Goal: Feedback & Contribution: Submit feedback/report problem

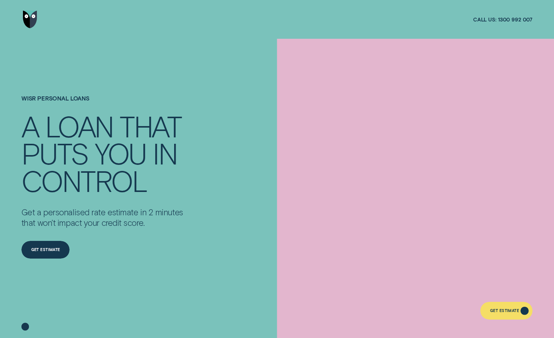
click at [487, 305] on div "Get Estimate" at bounding box center [506, 310] width 52 height 17
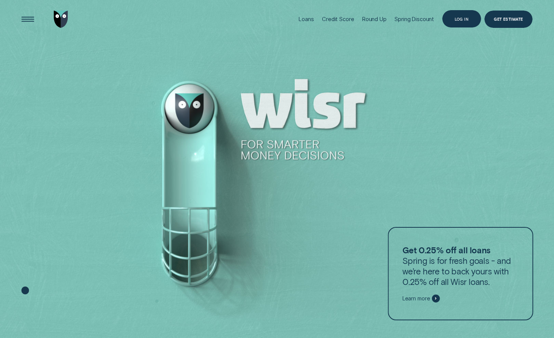
click at [464, 24] on div "Log in" at bounding box center [461, 18] width 39 height 17
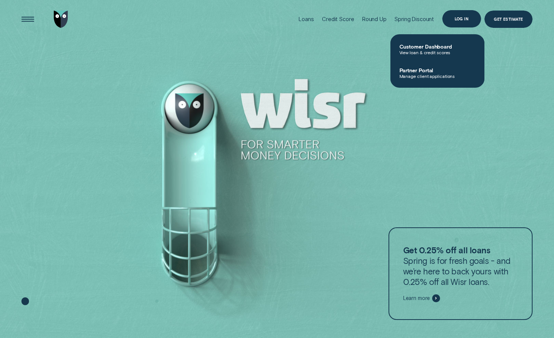
click at [452, 21] on div "Log in" at bounding box center [461, 18] width 39 height 17
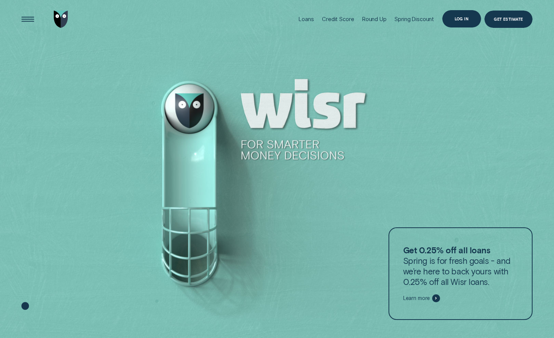
click at [452, 21] on div "Log in" at bounding box center [461, 18] width 39 height 17
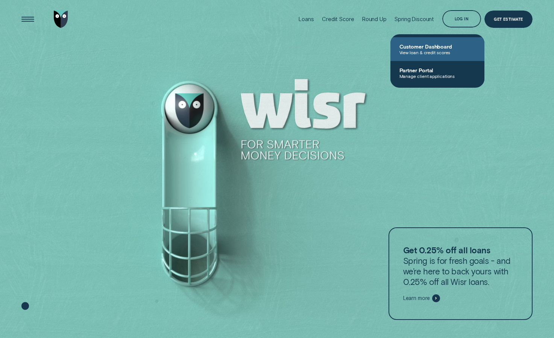
click at [410, 52] on span "View loan & credit scores" at bounding box center [437, 52] width 76 height 5
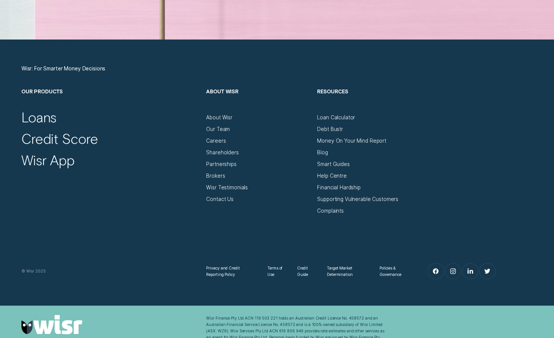
scroll to position [2556, 0]
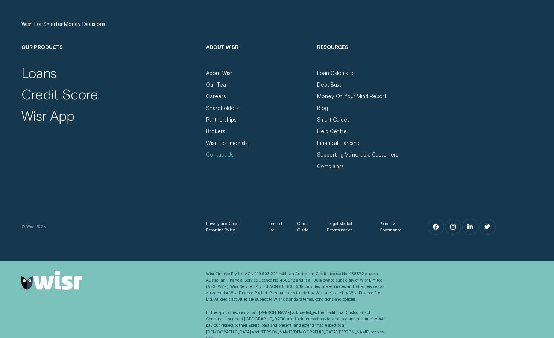
click at [219, 153] on div "Contact Us" at bounding box center [219, 155] width 27 height 6
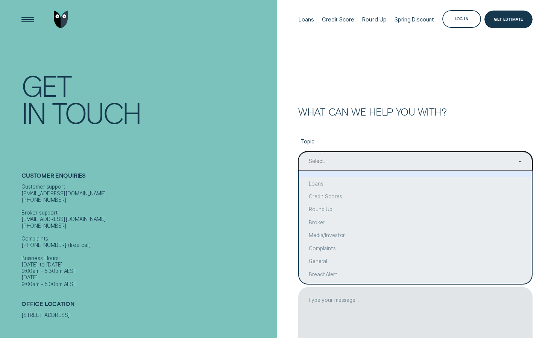
click at [364, 164] on div "Select..." at bounding box center [415, 161] width 214 height 7
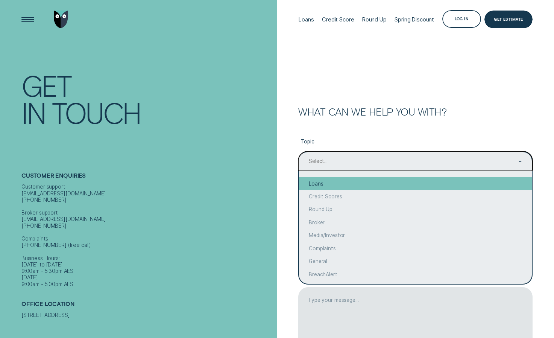
click at [370, 188] on div "Loans" at bounding box center [415, 183] width 233 height 13
type input "Loans"
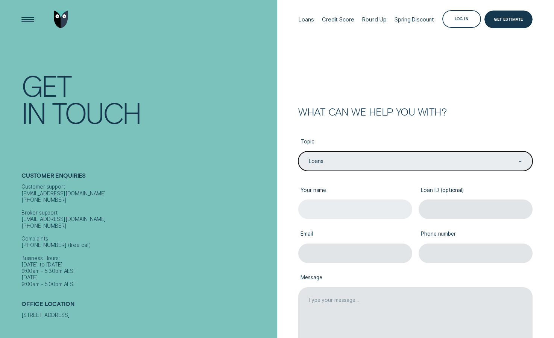
click at [364, 214] on input "Your name" at bounding box center [355, 209] width 114 height 20
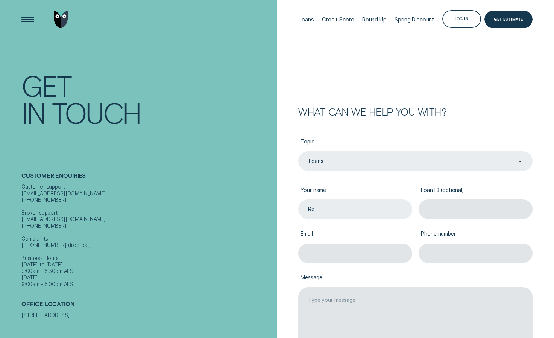
type input "Rohan Sams"
type input "samsy15@icloud.com"
type input "0429861260"
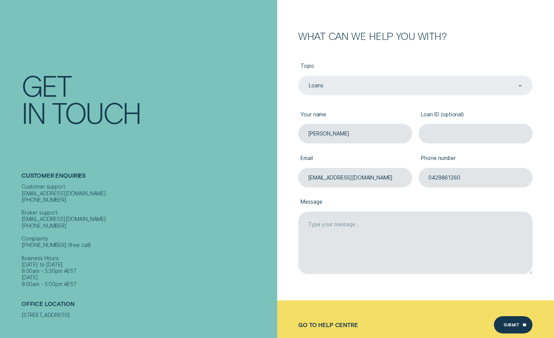
scroll to position [76, 0]
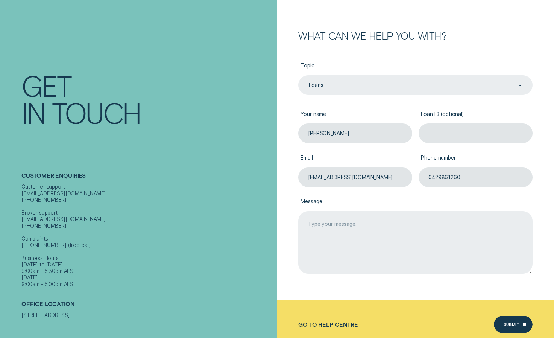
click at [416, 236] on textarea "Message" at bounding box center [415, 242] width 234 height 62
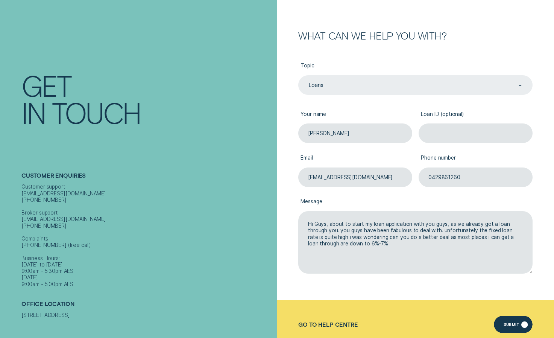
type textarea "Hi Guys, about to start my loan application with you guys, as ive already got a…"
click at [513, 323] on div "Submit" at bounding box center [510, 324] width 15 height 3
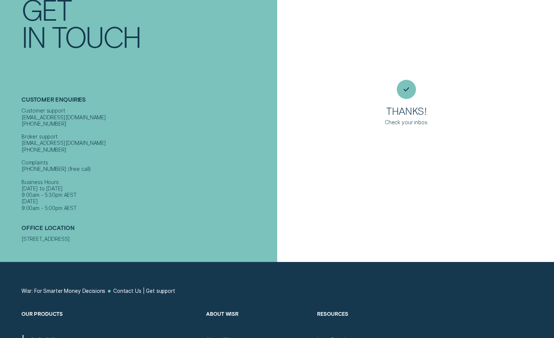
scroll to position [0, 0]
